Goal: Information Seeking & Learning: Check status

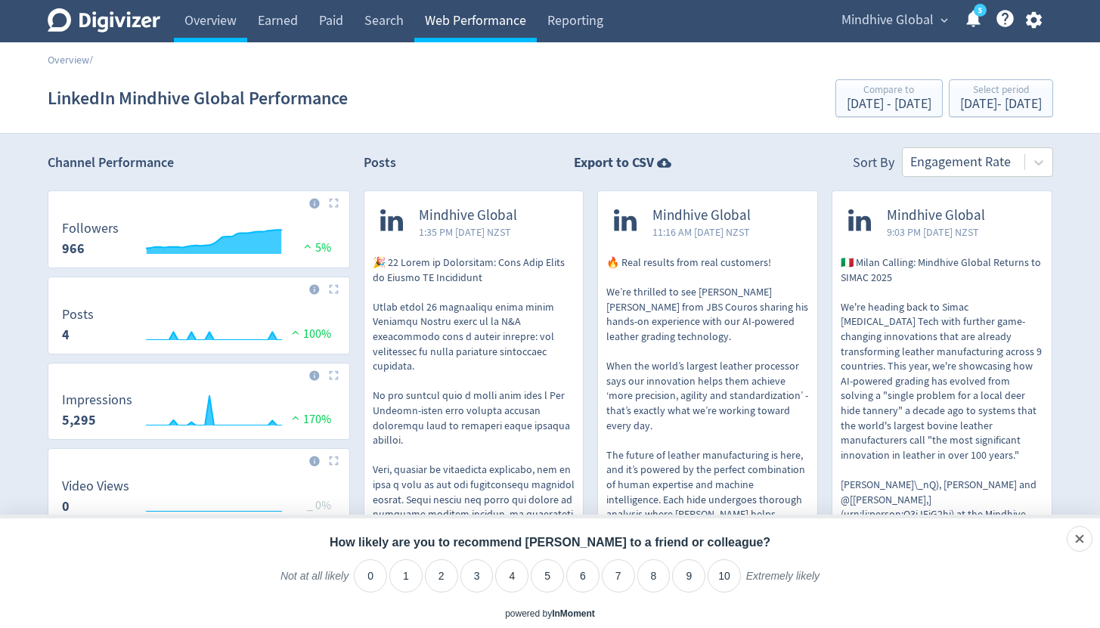
click at [449, 17] on link "Web Performance" at bounding box center [475, 21] width 122 height 42
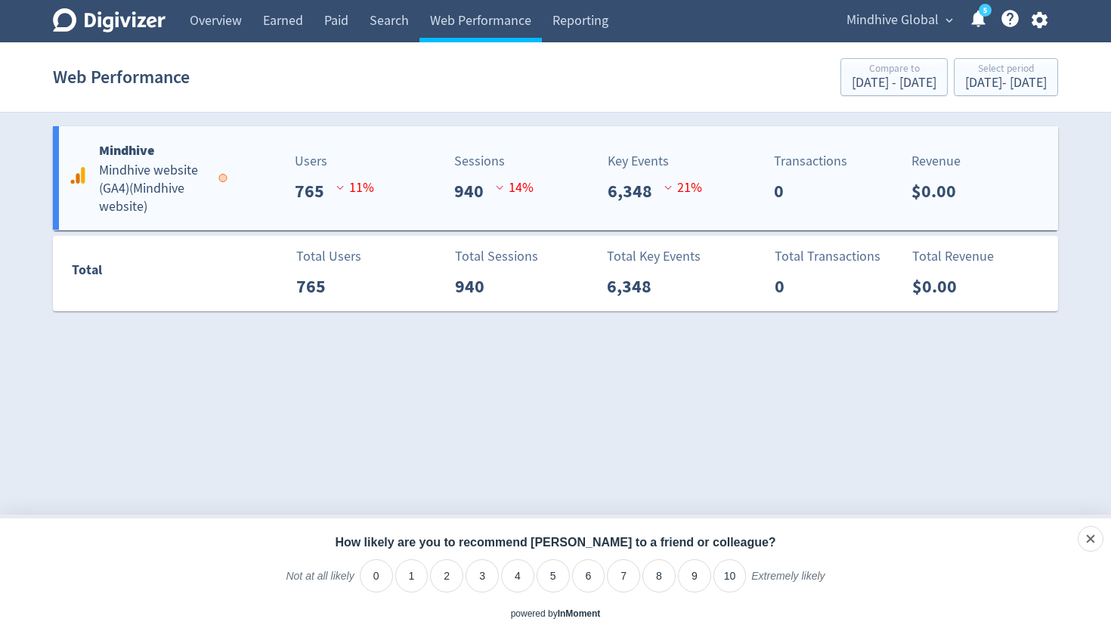
click at [181, 196] on h5 "Mindhive website (GA4) ( Mindhive website )" at bounding box center [152, 189] width 106 height 54
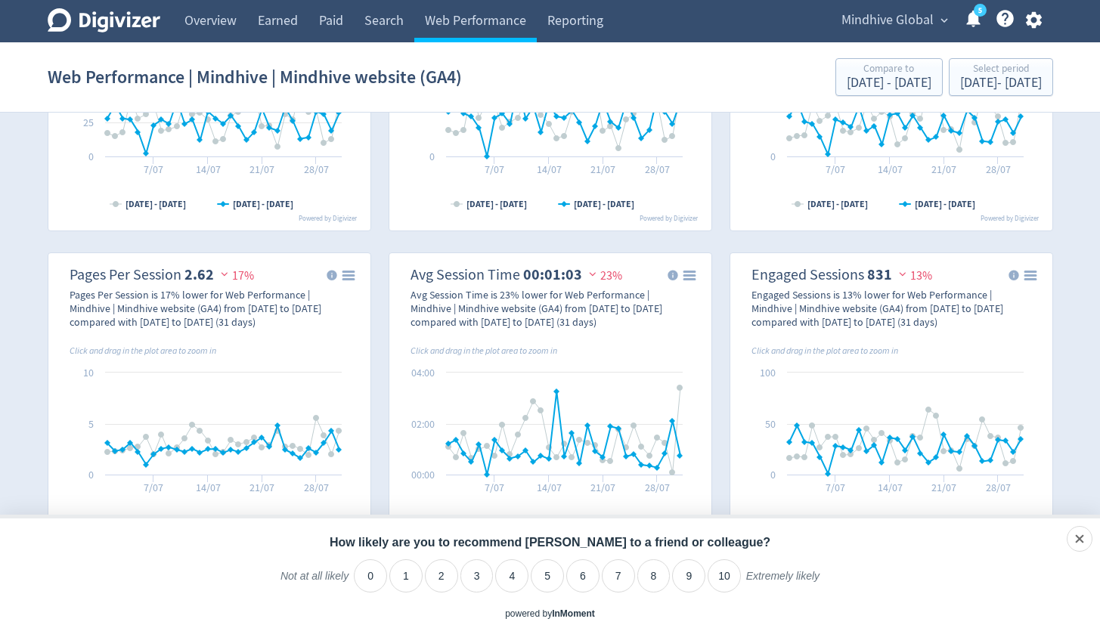
scroll to position [552, 0]
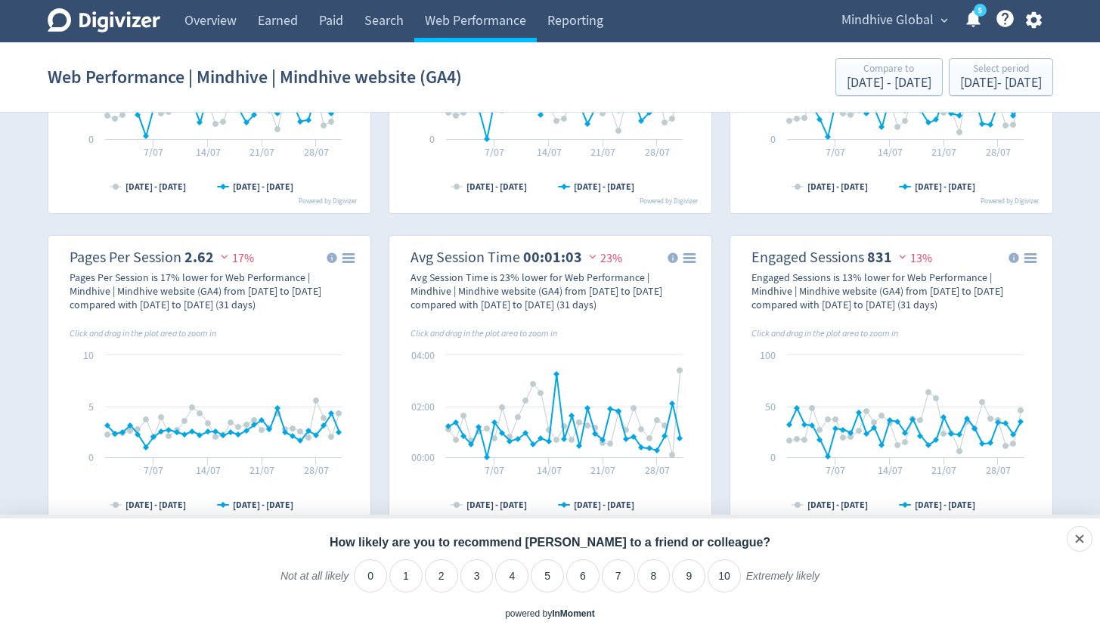
drag, startPoint x: 579, startPoint y: 256, endPoint x: 543, endPoint y: 255, distance: 35.5
click at [544, 255] on dl "Avg Session Time 00:01:03 23%" at bounding box center [516, 257] width 212 height 19
click at [543, 255] on strong "00:01:03" at bounding box center [552, 257] width 59 height 20
drag, startPoint x: 522, startPoint y: 253, endPoint x: 579, endPoint y: 255, distance: 56.7
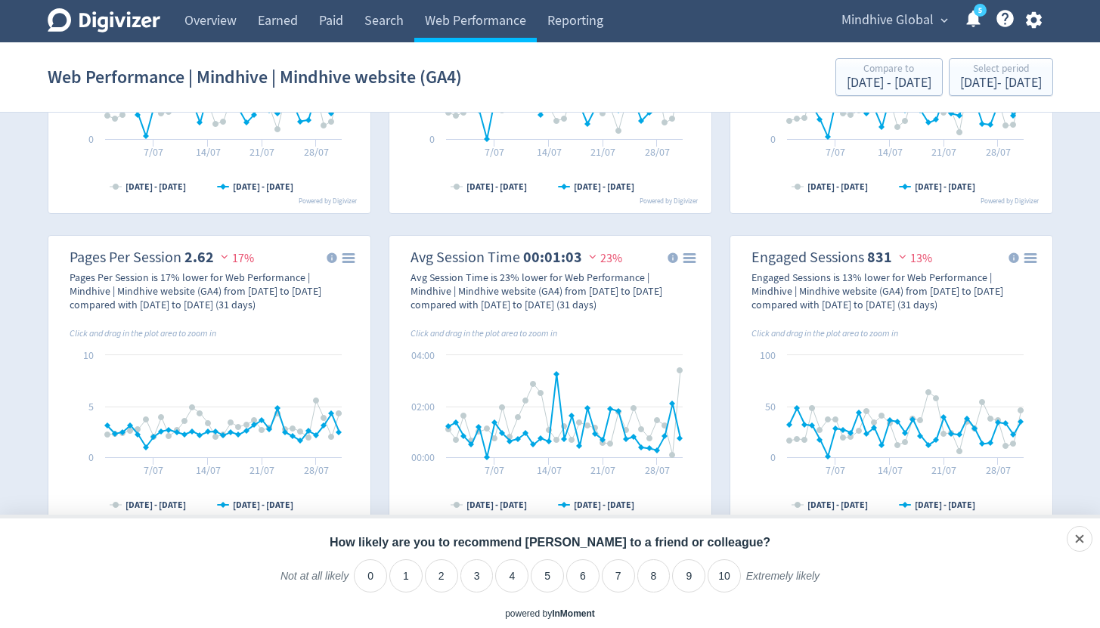
click at [579, 255] on dl "Avg Session Time 00:01:03 23%" at bounding box center [516, 257] width 212 height 19
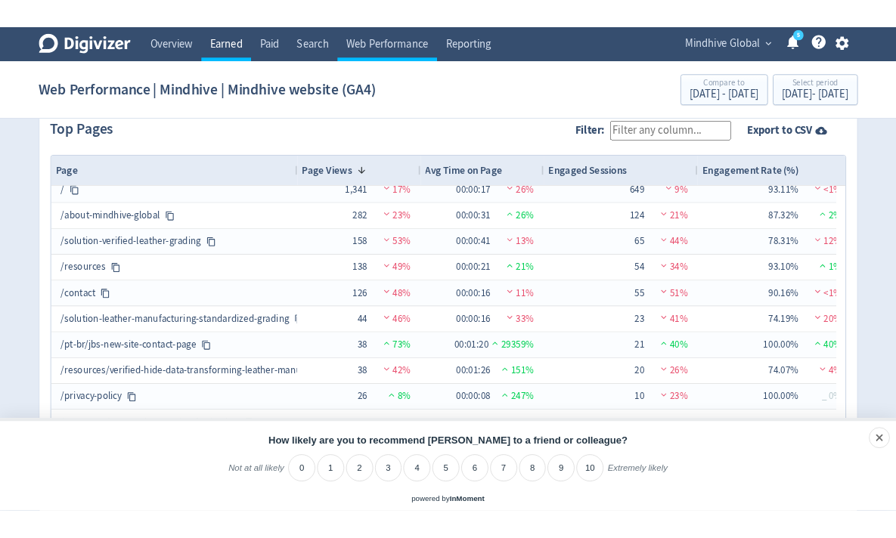
scroll to position [2211, 0]
